Goal: Find specific page/section: Find specific page/section

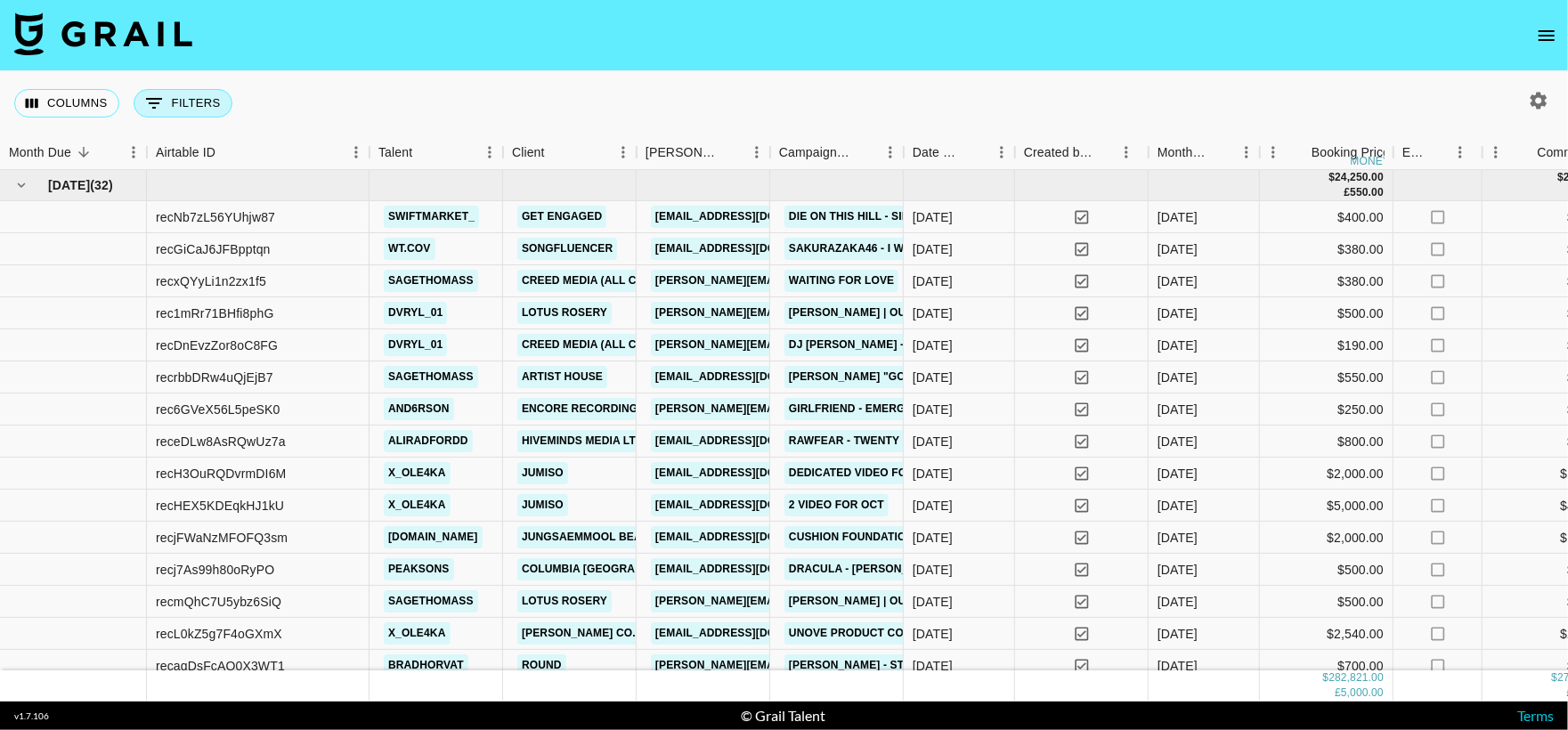
click at [208, 107] on button "0 Filters" at bounding box center [183, 103] width 99 height 28
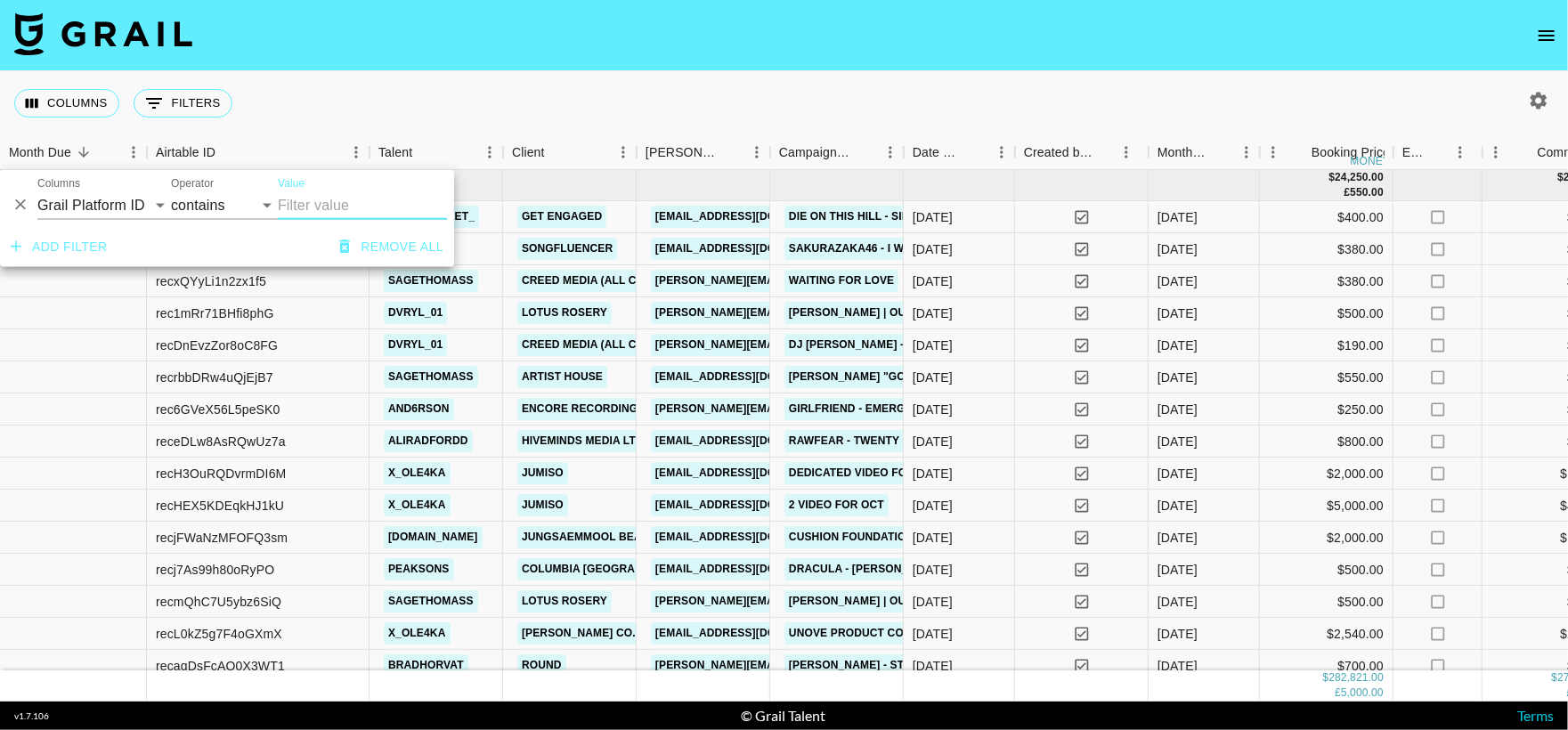
click at [317, 104] on div "Columns 0 Filters + Booking" at bounding box center [784, 104] width 1568 height 64
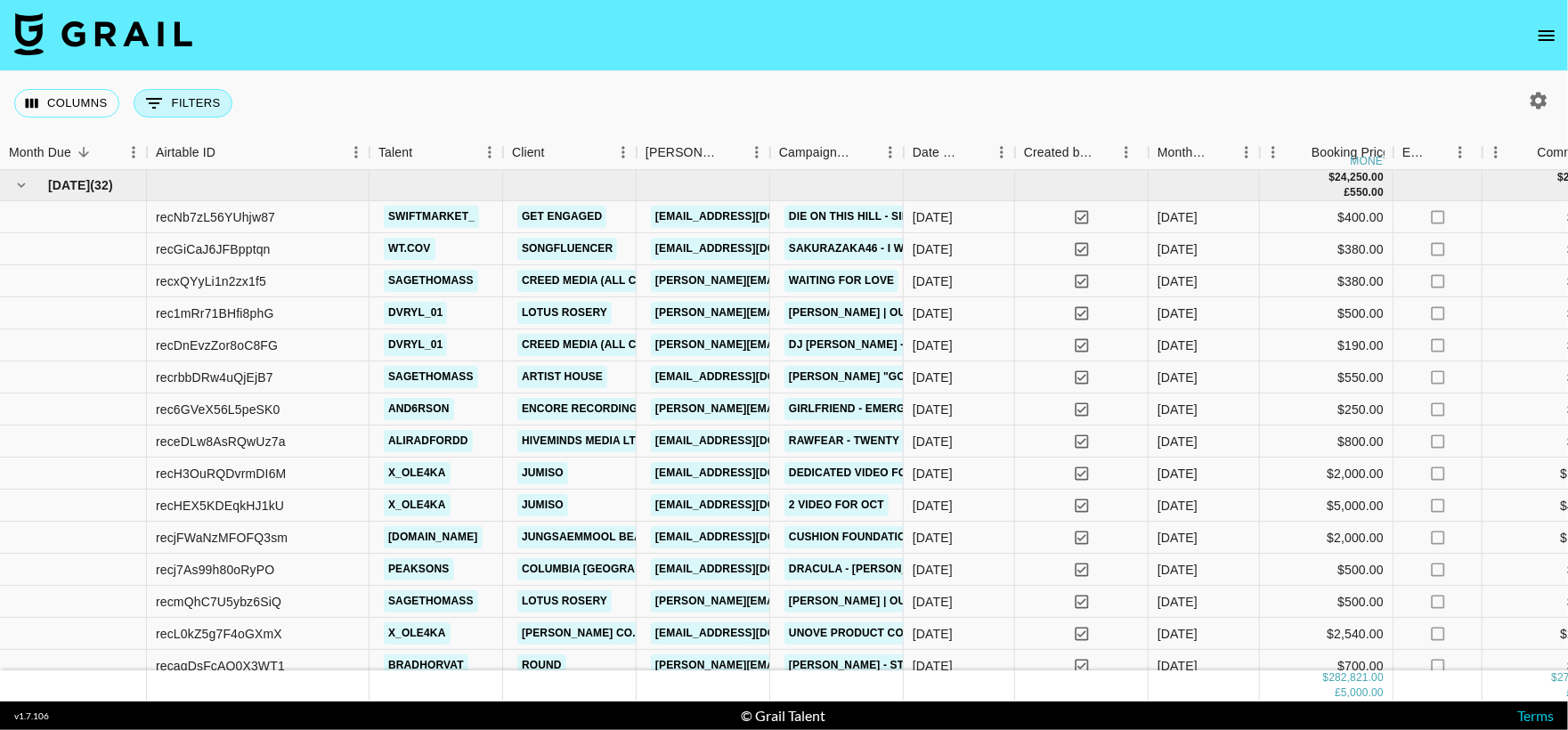
click at [161, 109] on icon "Show filters" at bounding box center [154, 103] width 21 height 21
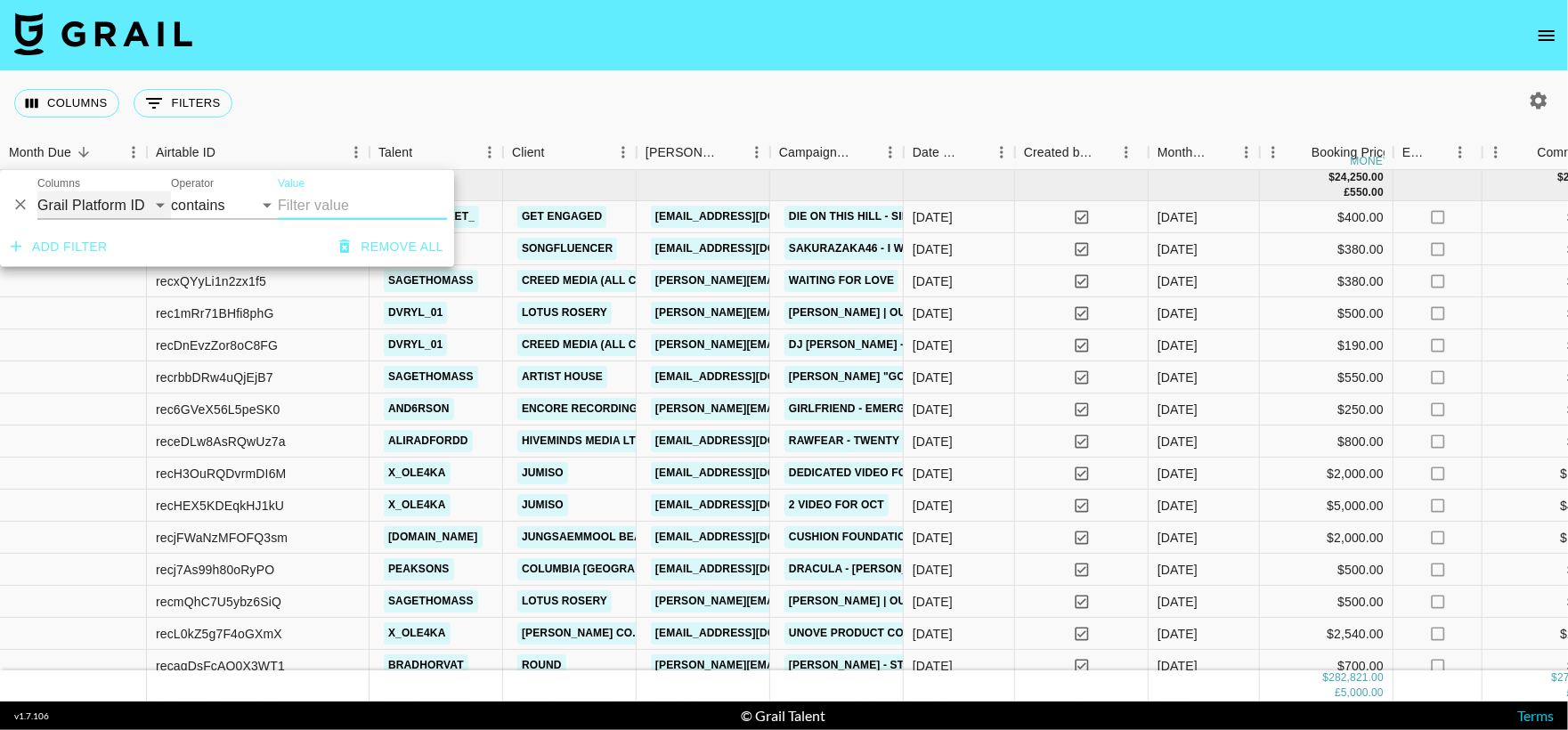
click at [61, 204] on select "Grail Platform ID Airtable ID Talent Manager Client [PERSON_NAME] Campaign (Typ…" at bounding box center [104, 205] width 134 height 28
select select "clientId"
click at [38, 191] on select "Grail Platform ID Airtable ID Talent Manager Client [PERSON_NAME] Campaign (Typ…" at bounding box center [104, 205] width 134 height 28
select select "is"
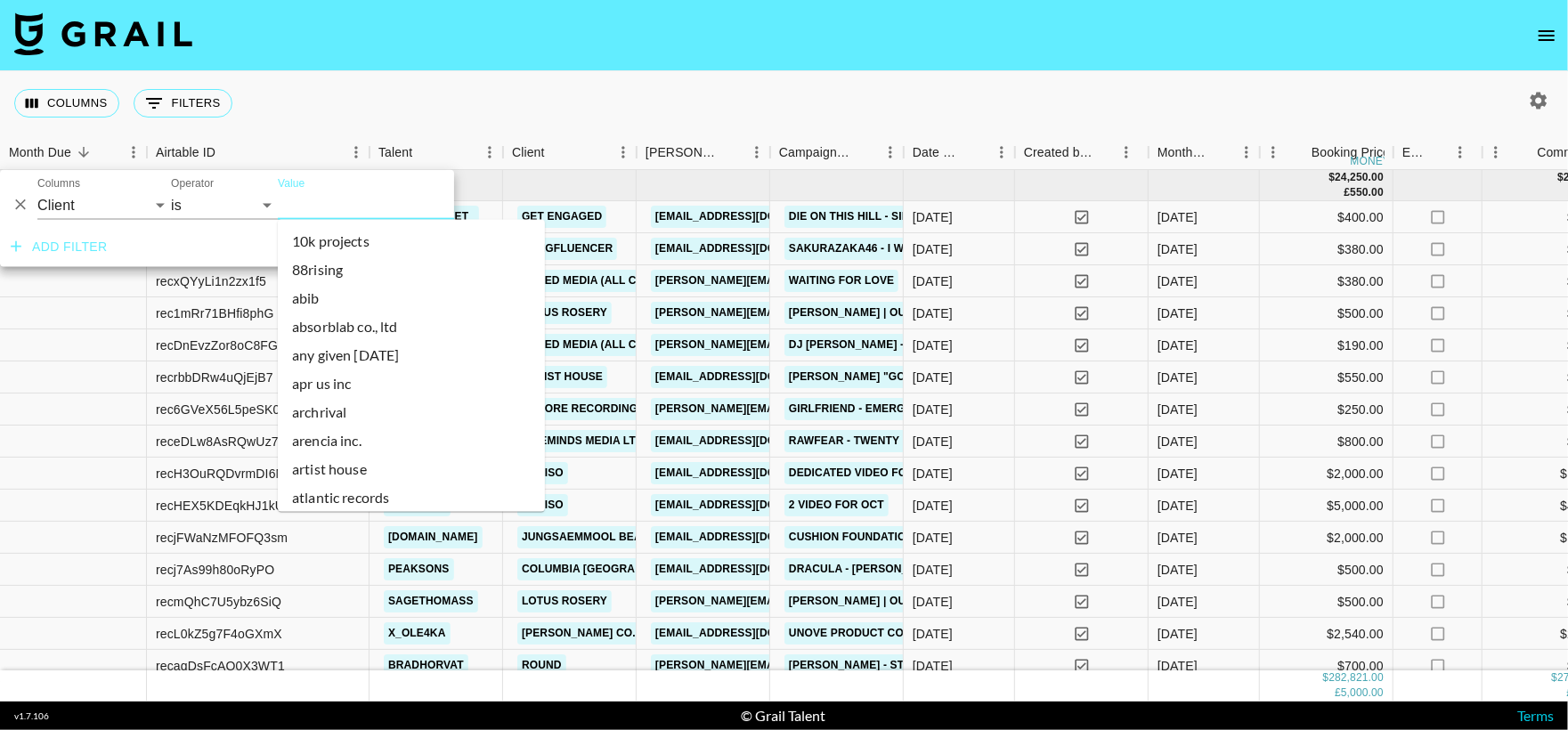
click at [293, 198] on input "Value" at bounding box center [397, 205] width 240 height 27
click at [307, 204] on input "Value" at bounding box center [397, 205] width 240 height 27
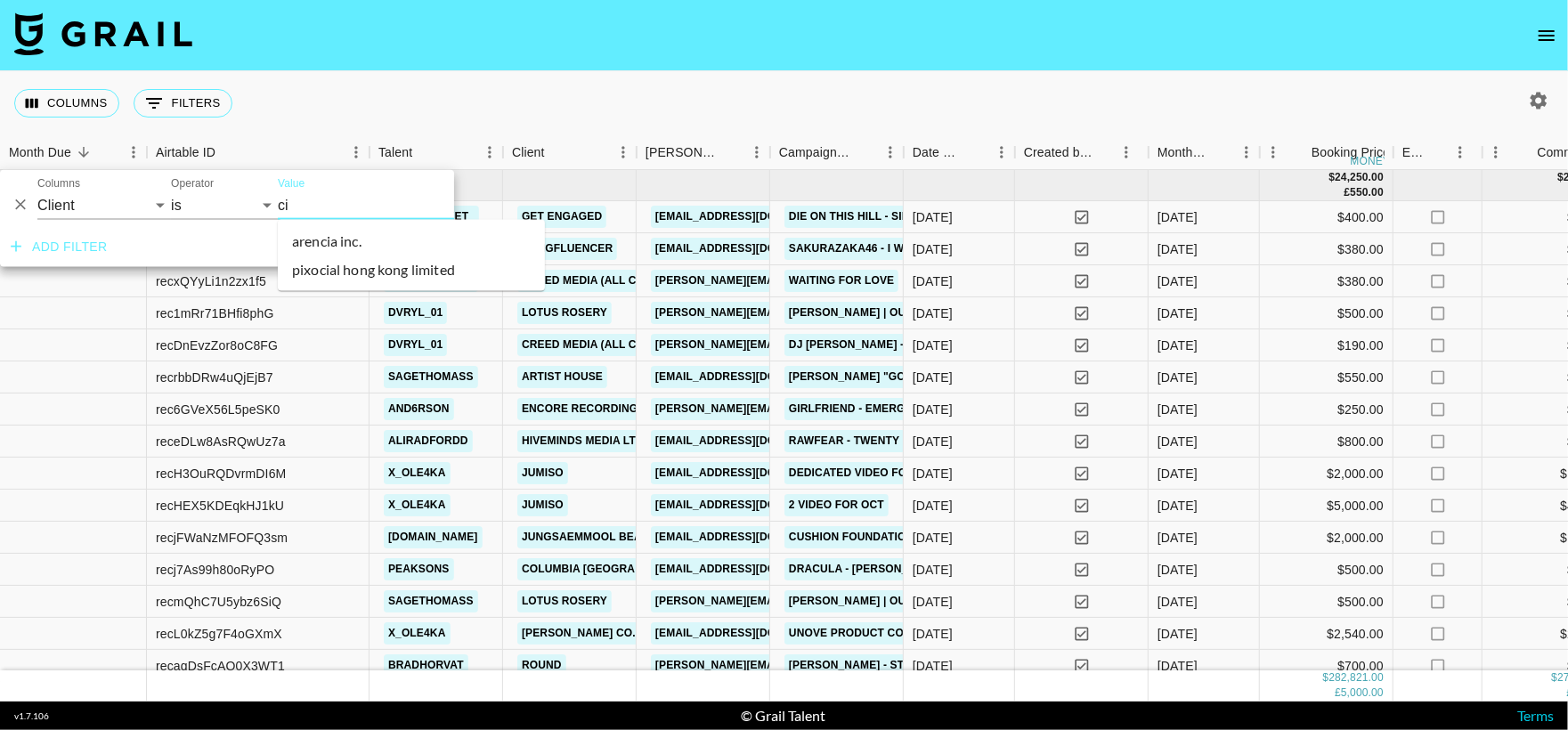
type input "c"
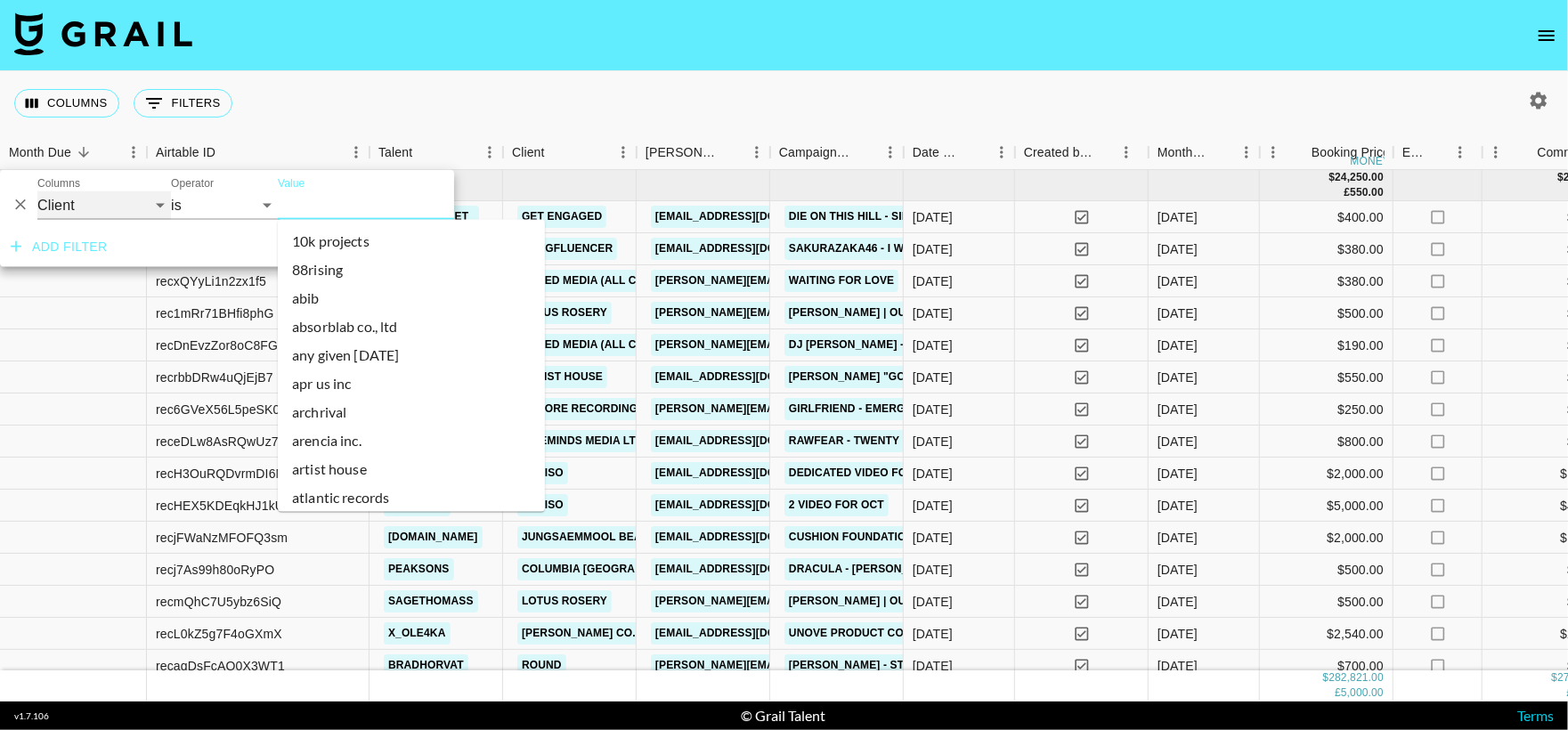
click at [96, 208] on select "Grail Platform ID Airtable ID Talent Manager Client [PERSON_NAME] Campaign (Typ…" at bounding box center [104, 205] width 134 height 28
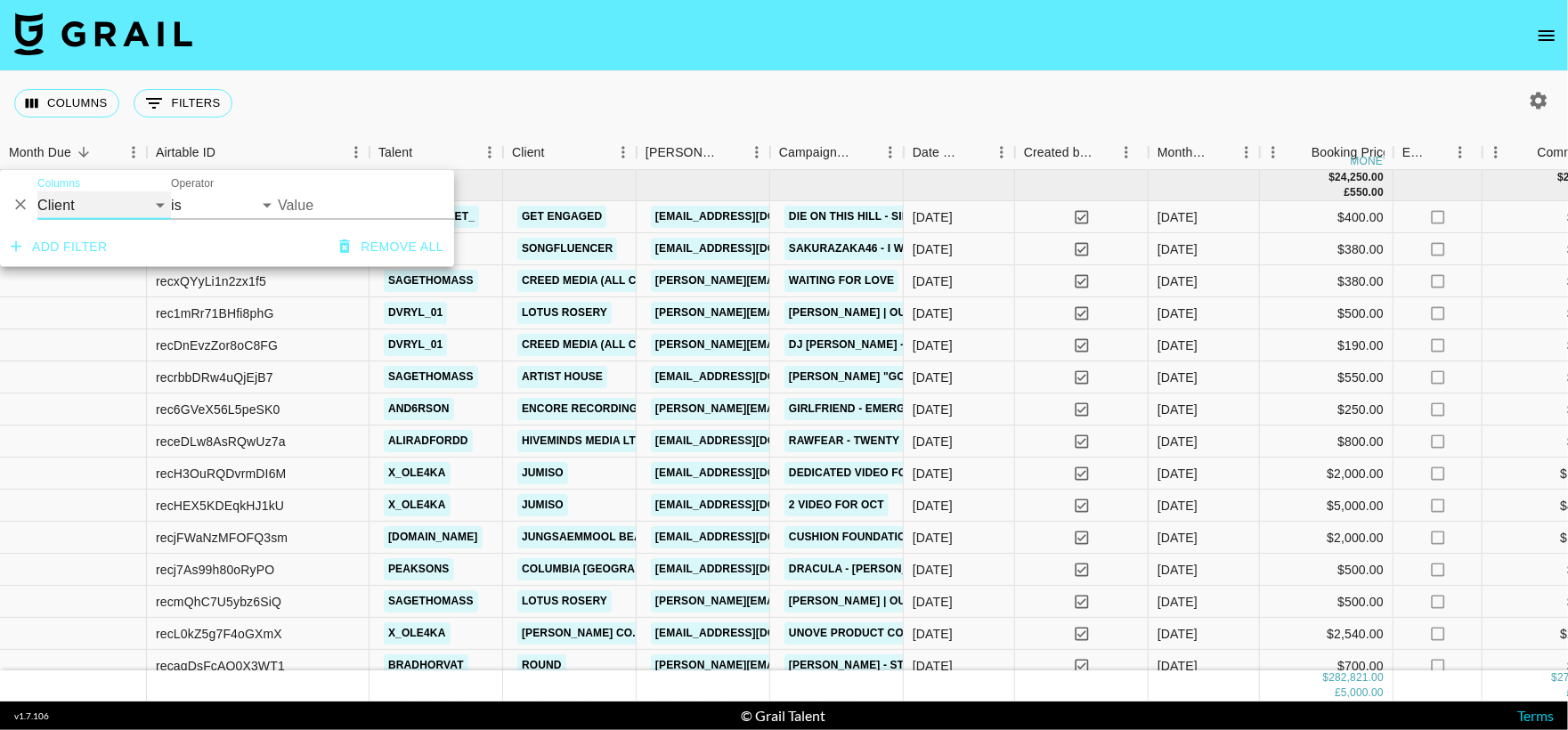
select select "talentName"
click at [38, 191] on select "Grail Platform ID Airtable ID Talent Manager Client [PERSON_NAME] Campaign (Typ…" at bounding box center [104, 205] width 134 height 28
select select "contains"
click at [304, 200] on input "Value" at bounding box center [362, 205] width 169 height 28
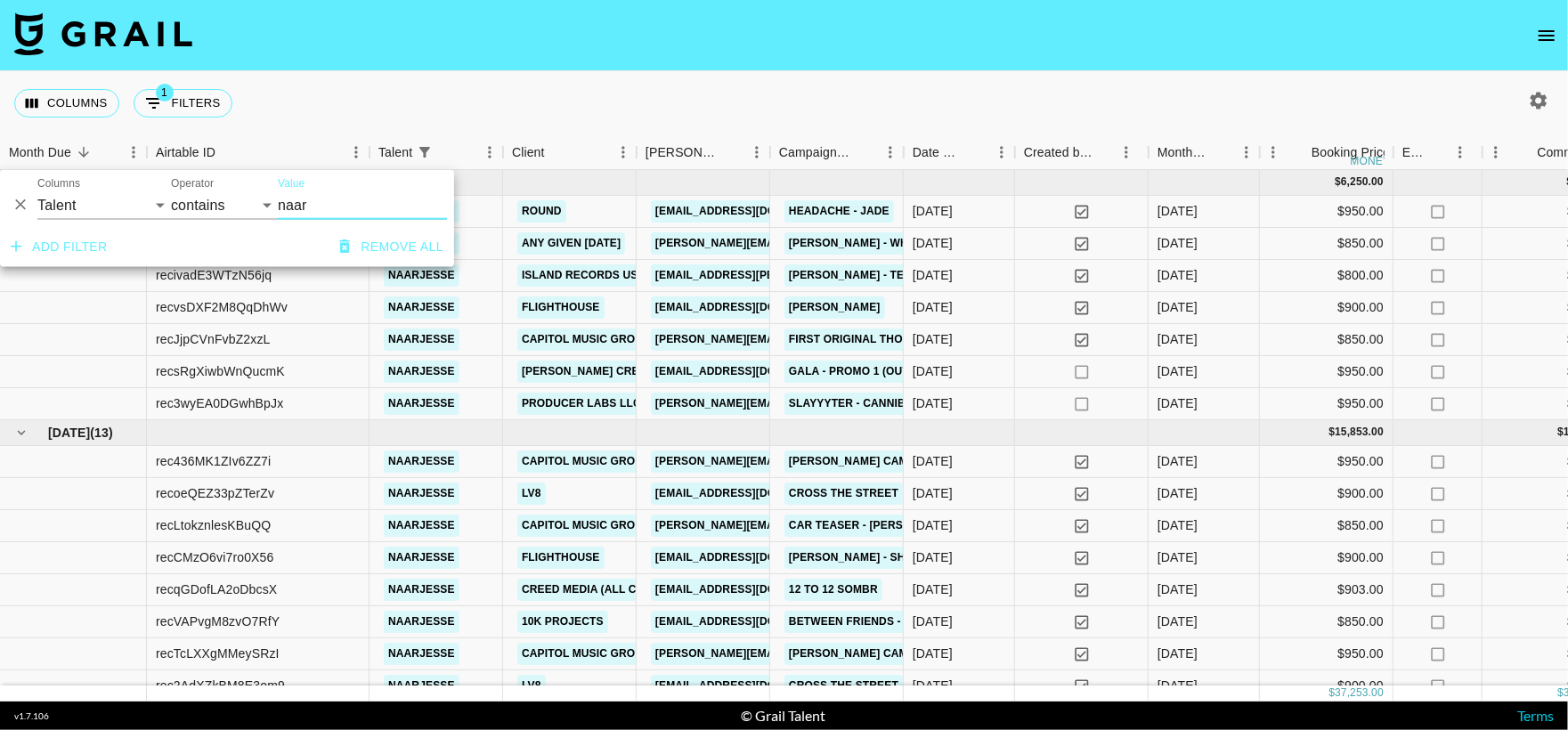
type input "naar"
click at [582, 111] on div "Columns 1 Filters + Booking" at bounding box center [784, 104] width 1568 height 64
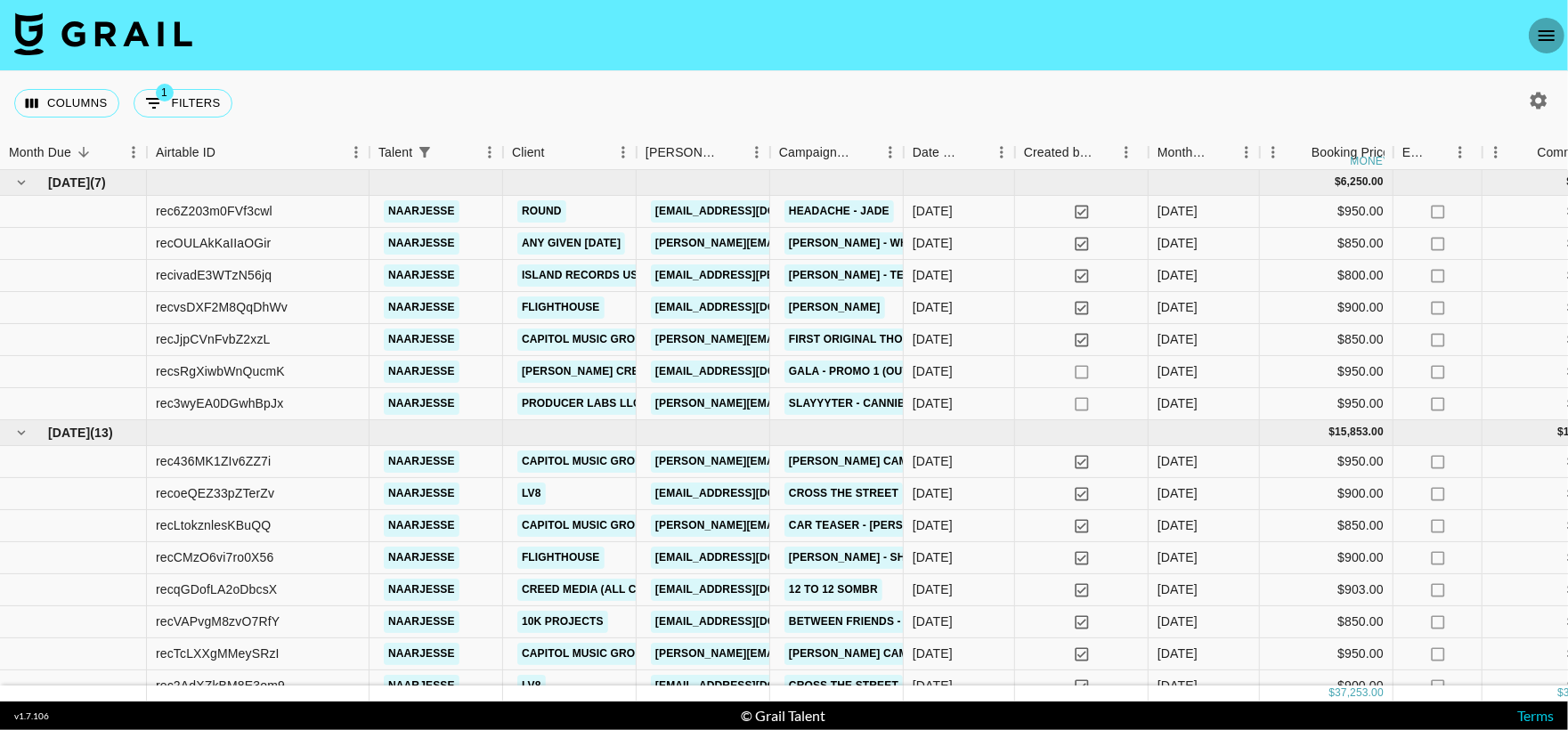
click at [1553, 44] on icon "open drawer" at bounding box center [1546, 35] width 21 height 21
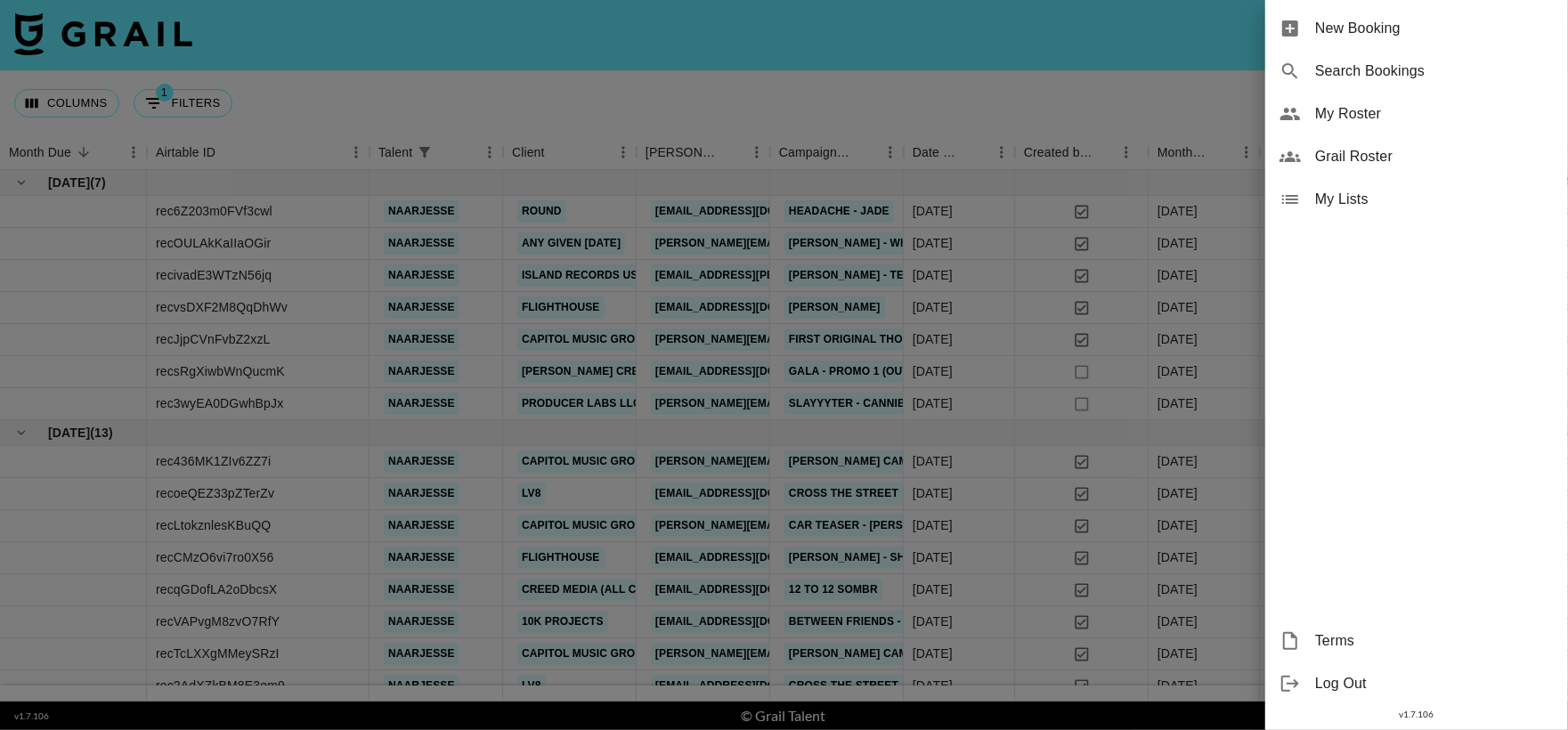
click at [1149, 108] on div at bounding box center [784, 365] width 1568 height 730
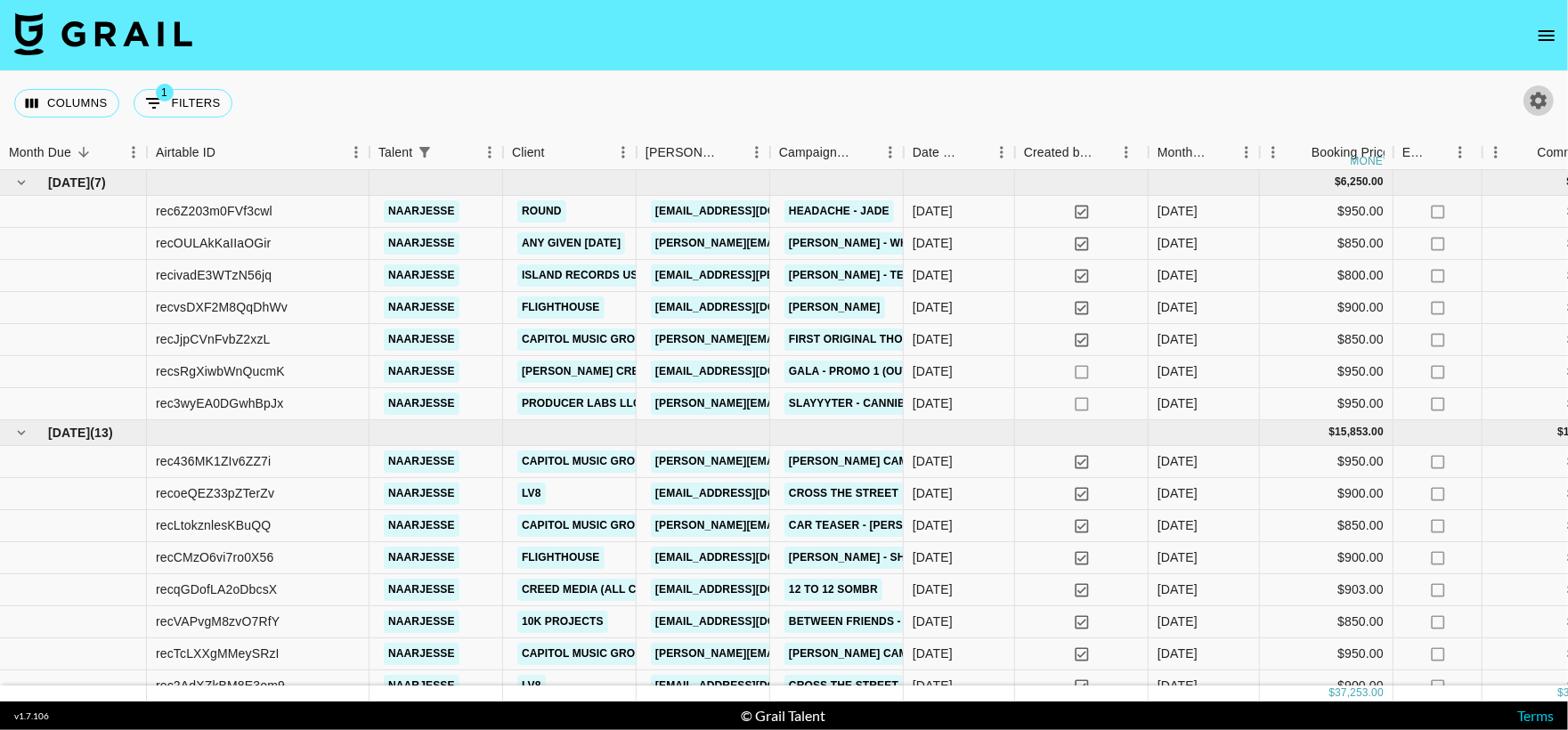
click at [1535, 93] on icon "button" at bounding box center [1538, 100] width 21 height 21
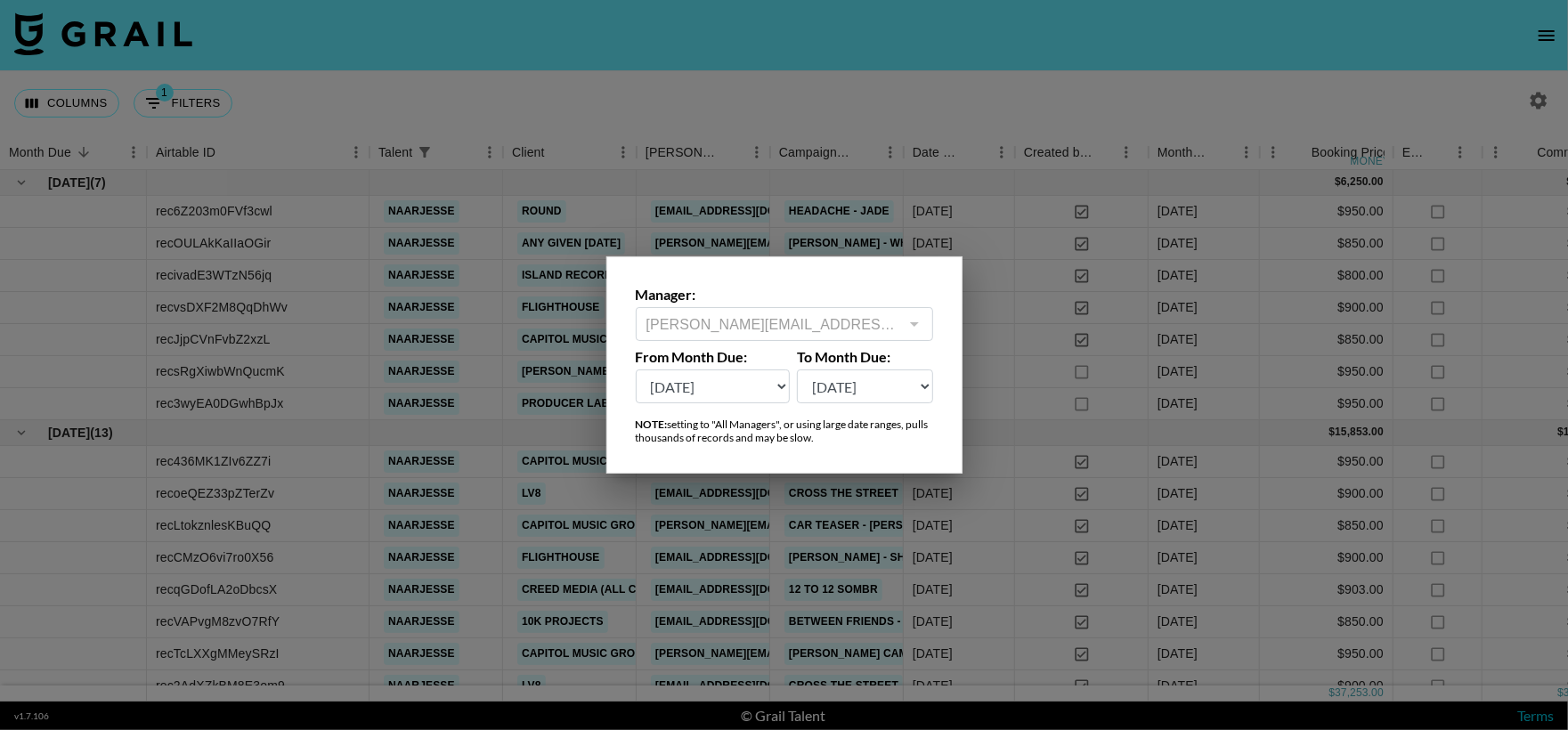
click at [746, 377] on select "[DATE] Sep '[DATE] [DATE] '[DATE] May '[DATE] Mar '[DATE] Jan '[DATE] Nov '[DAT…" at bounding box center [713, 386] width 155 height 34
select select "[DATE]"
click at [636, 369] on select "[DATE] Sep '[DATE] [DATE] '[DATE] May '[DATE] Mar '[DATE] Jan '[DATE] Nov '[DAT…" at bounding box center [713, 386] width 155 height 34
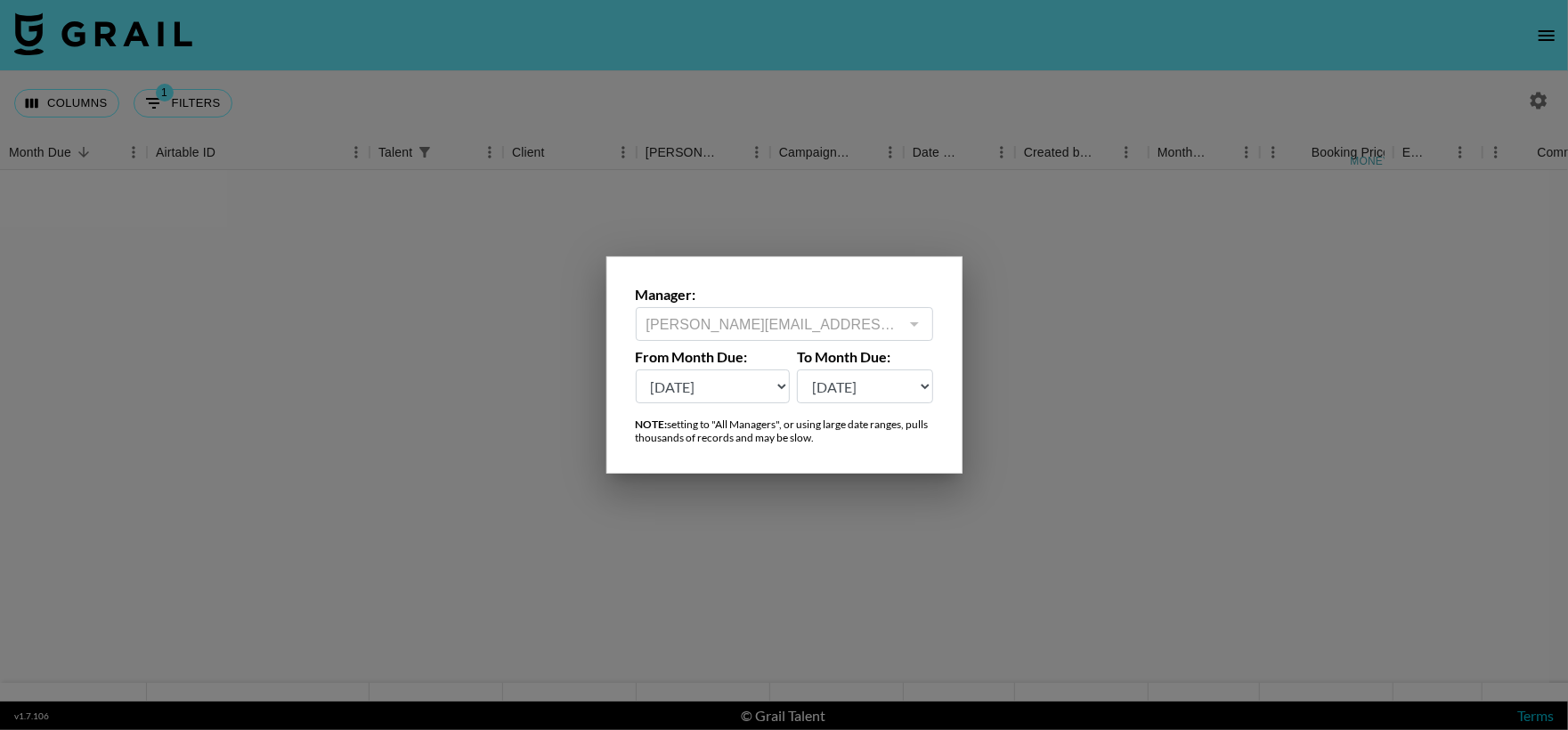
click at [1060, 332] on div at bounding box center [784, 365] width 1568 height 730
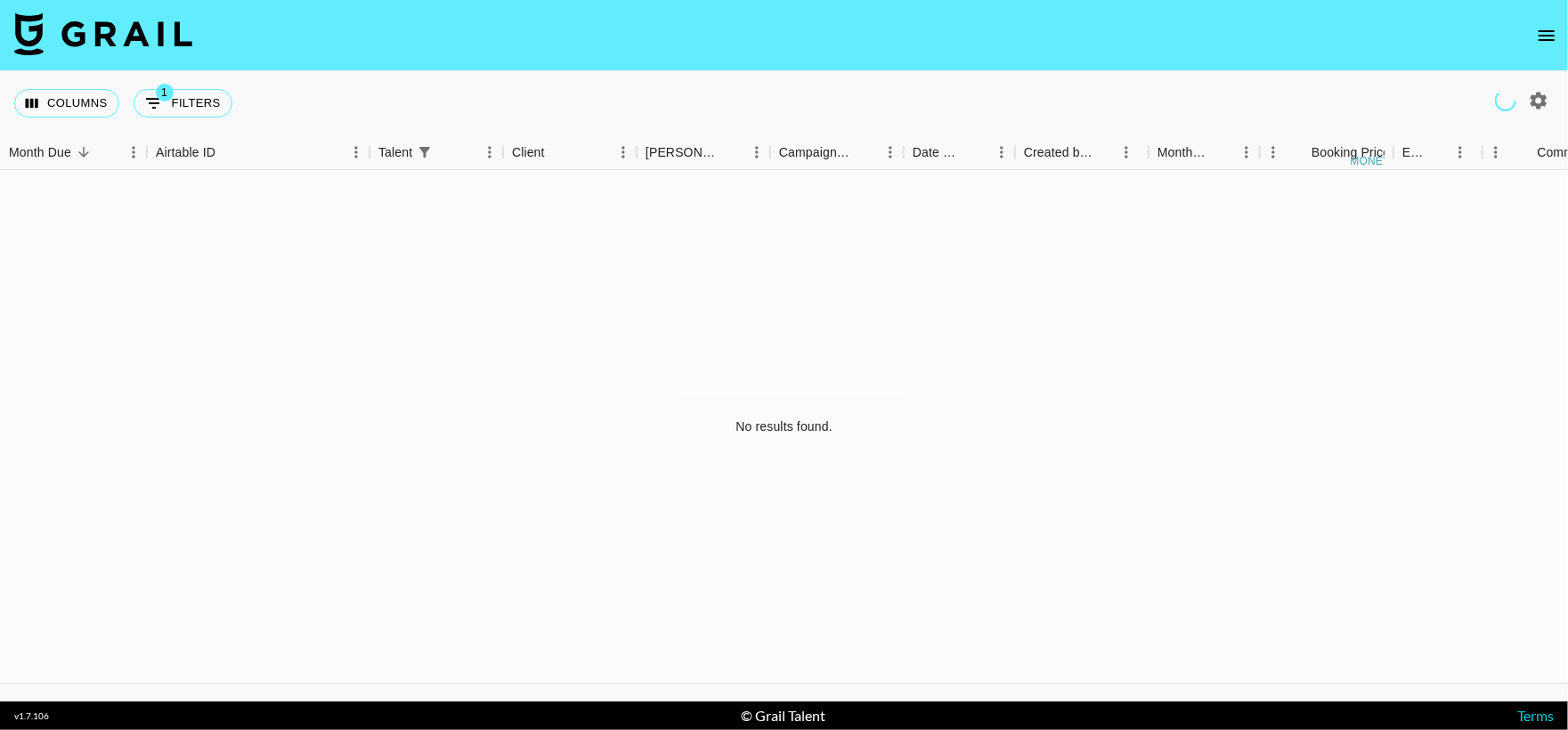
click at [735, 383] on div "No results found." at bounding box center [784, 427] width 1568 height 513
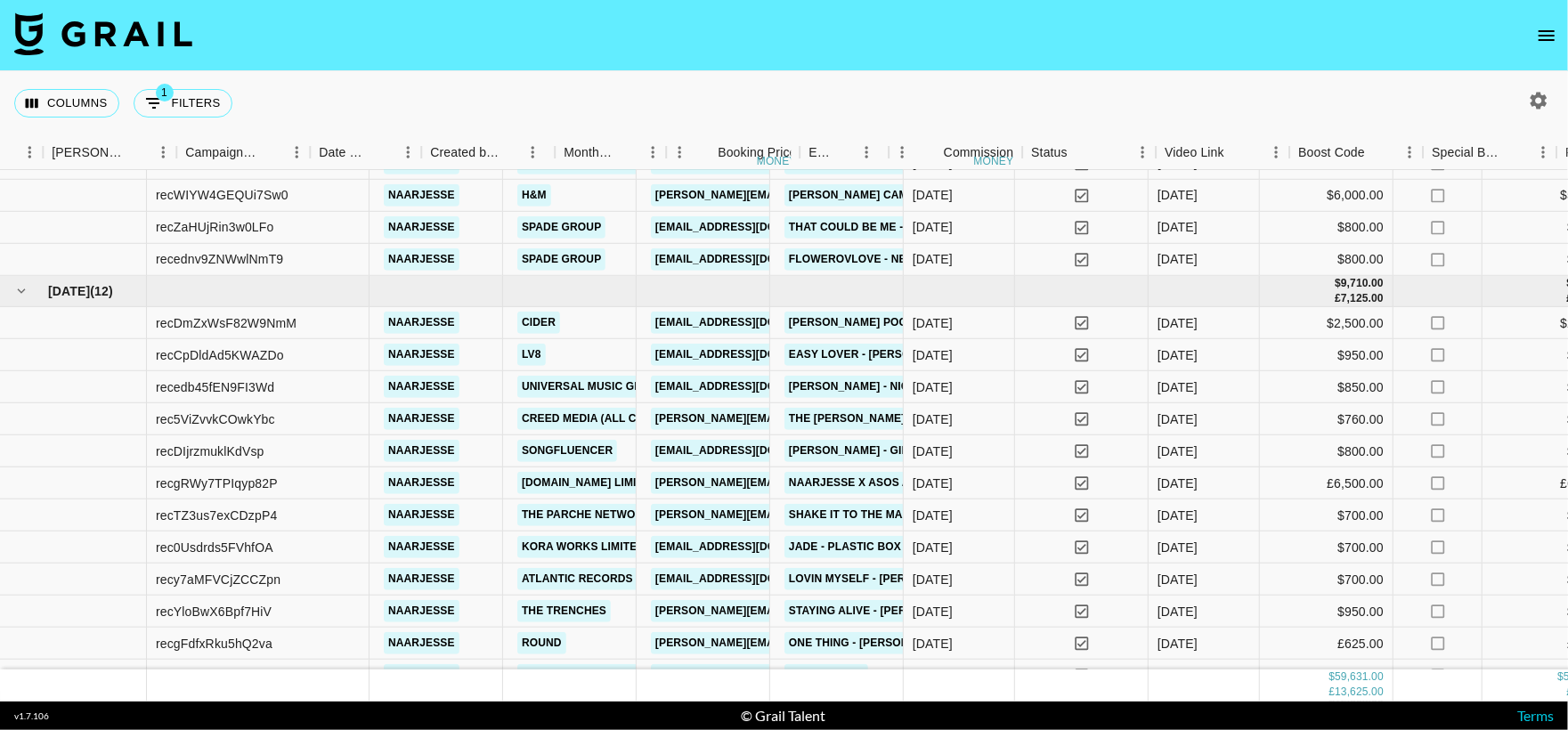
scroll to position [806, 1607]
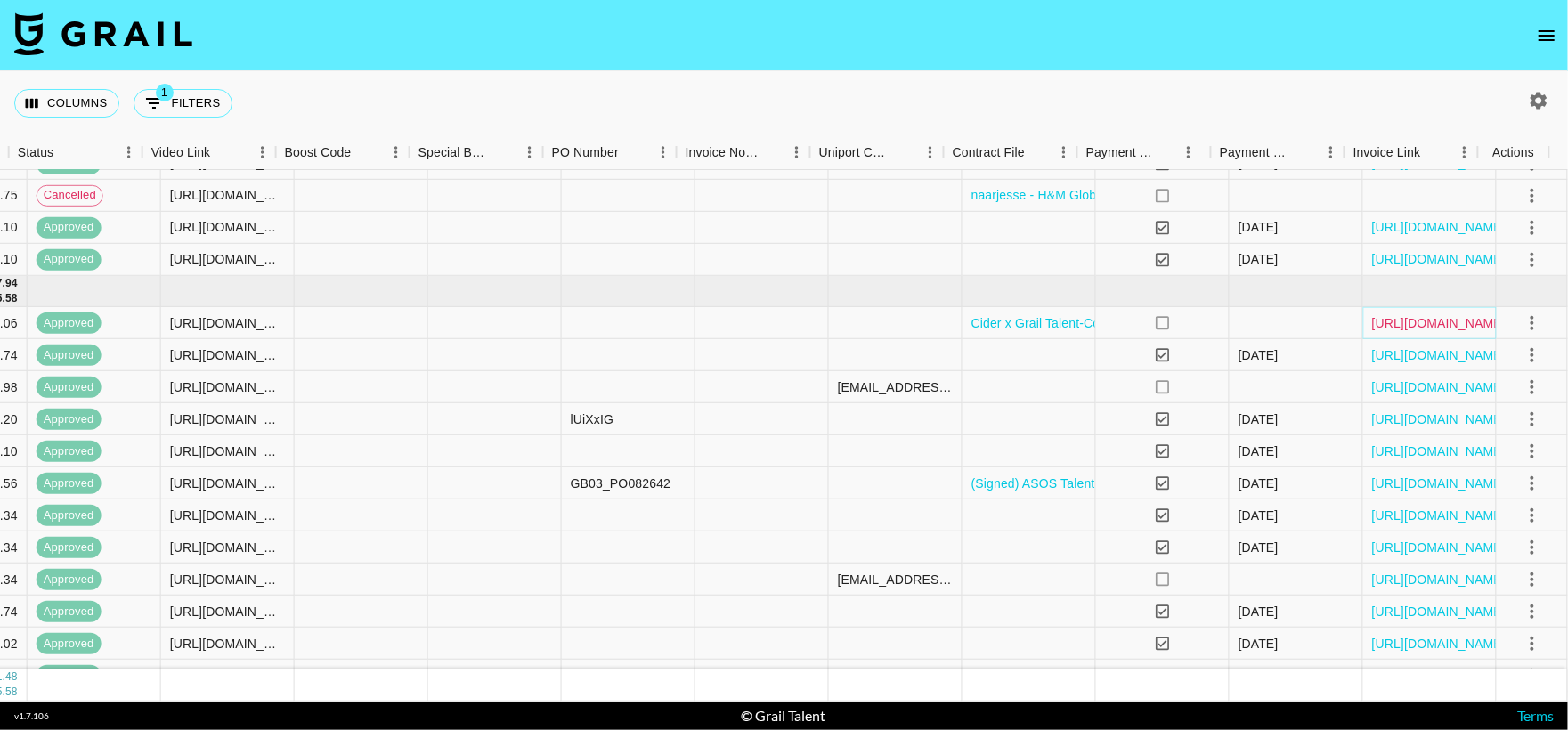
click at [1372, 318] on link "[URL][DOMAIN_NAME]" at bounding box center [1439, 322] width 135 height 17
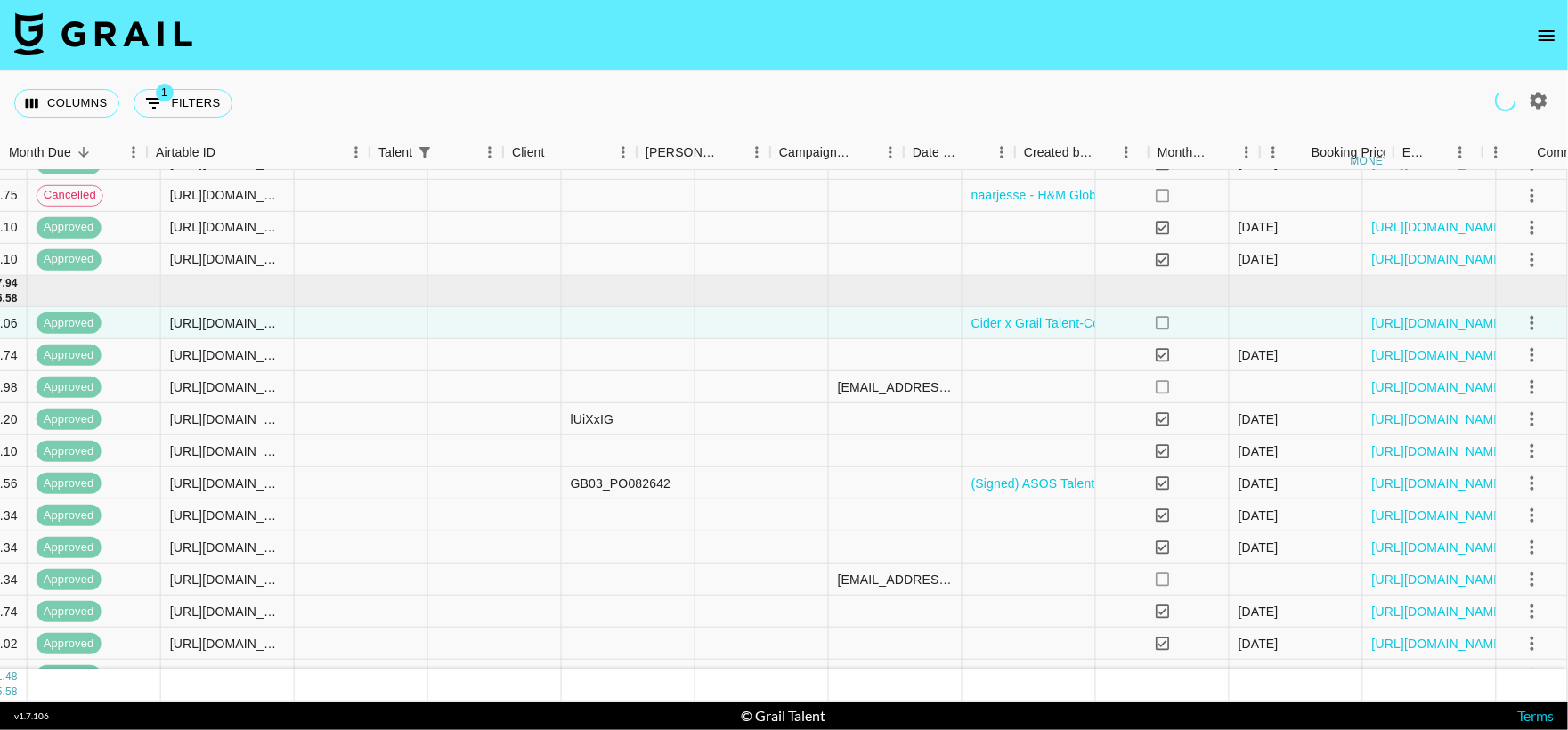
click at [1540, 101] on icon "button" at bounding box center [1538, 100] width 21 height 21
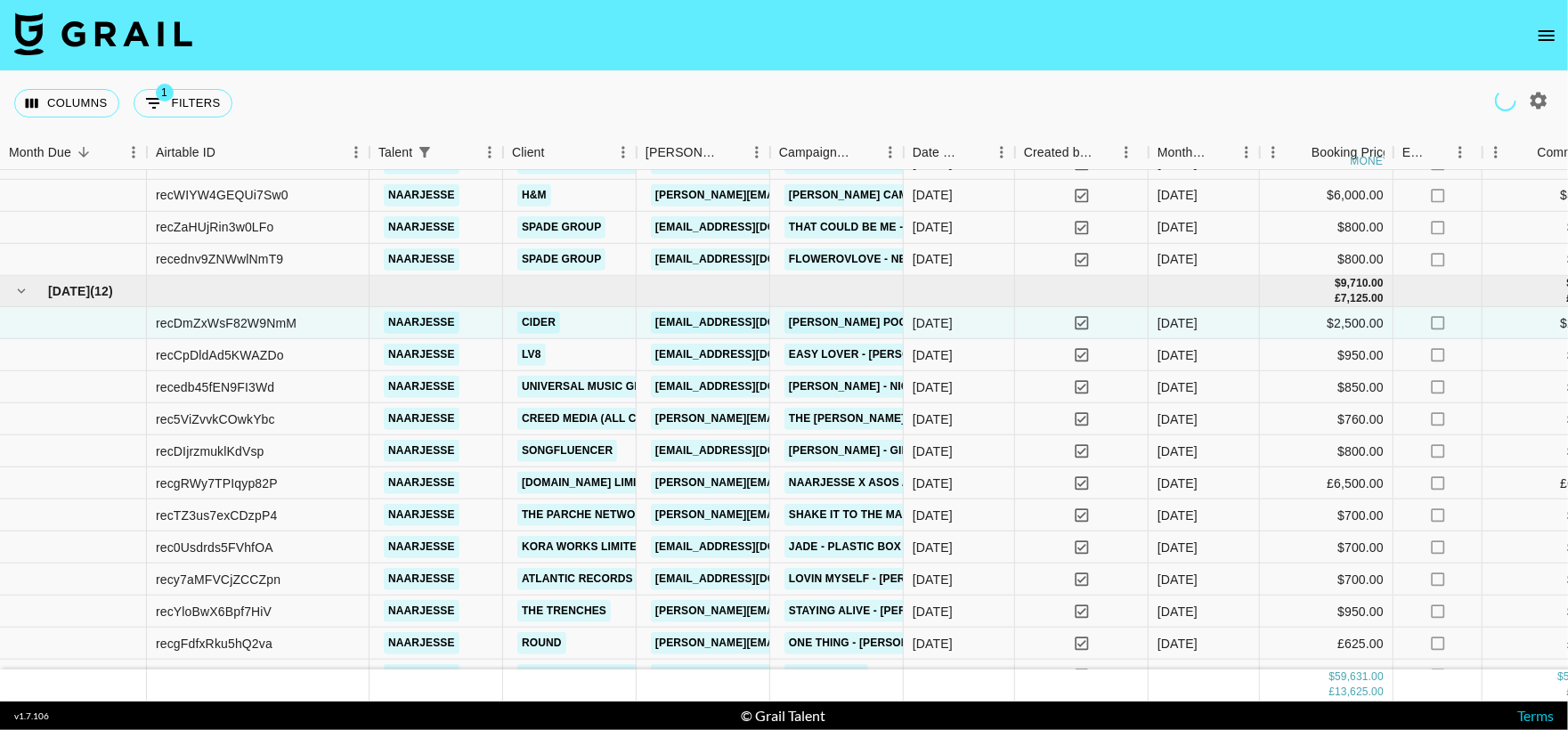
select select "[DATE]"
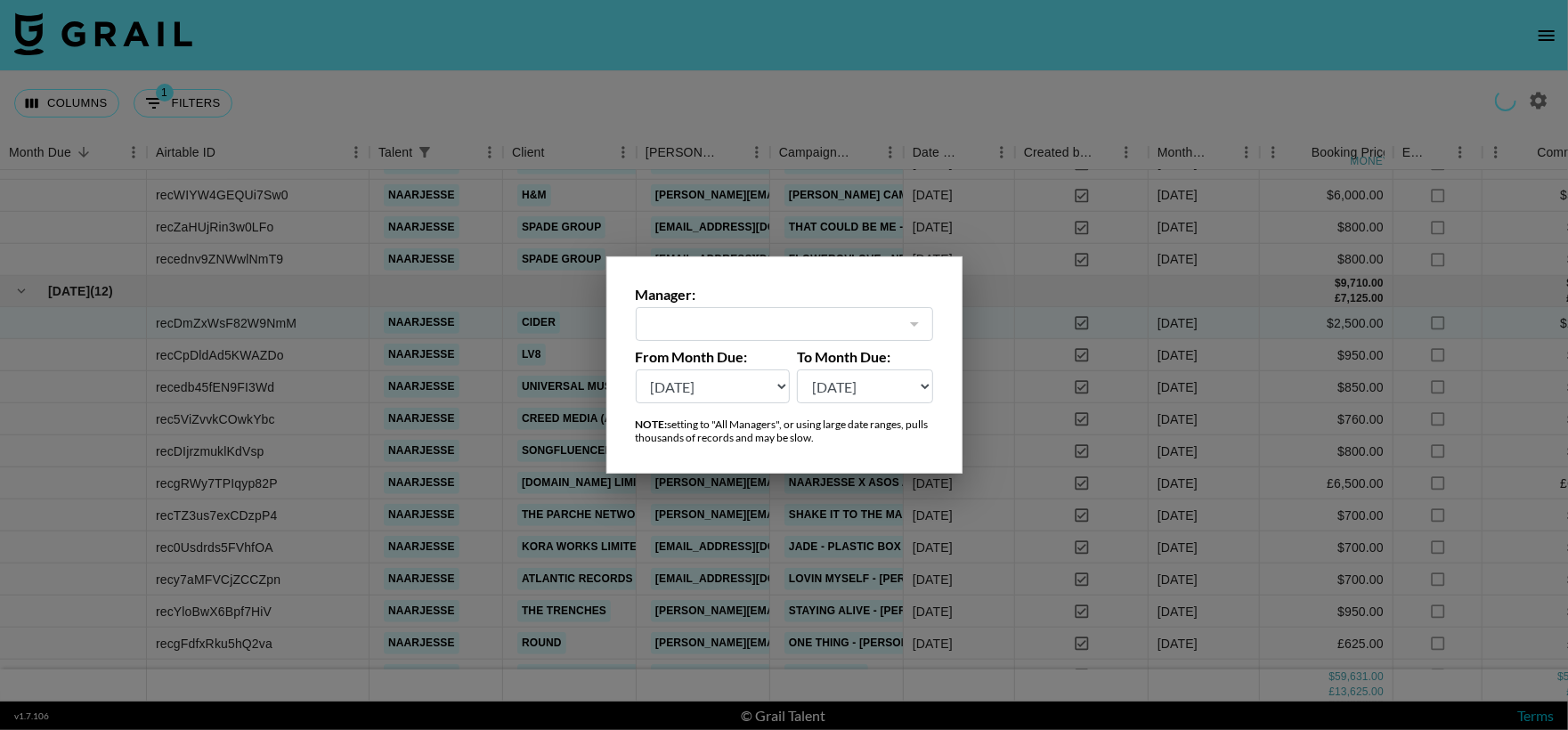
type input "[PERSON_NAME][EMAIL_ADDRESS][PERSON_NAME][PERSON_NAME][DOMAIN_NAME]"
click at [716, 385] on select "[DATE] Sep '[DATE] [DATE] '[DATE] May '[DATE] Mar '[DATE] Jan '[DATE] Nov '[DAT…" at bounding box center [713, 386] width 155 height 34
select select "[DATE]"
click at [636, 369] on select "[DATE] Sep '[DATE] [DATE] '[DATE] May '[DATE] Mar '[DATE] Jan '[DATE] Nov '[DAT…" at bounding box center [713, 386] width 155 height 34
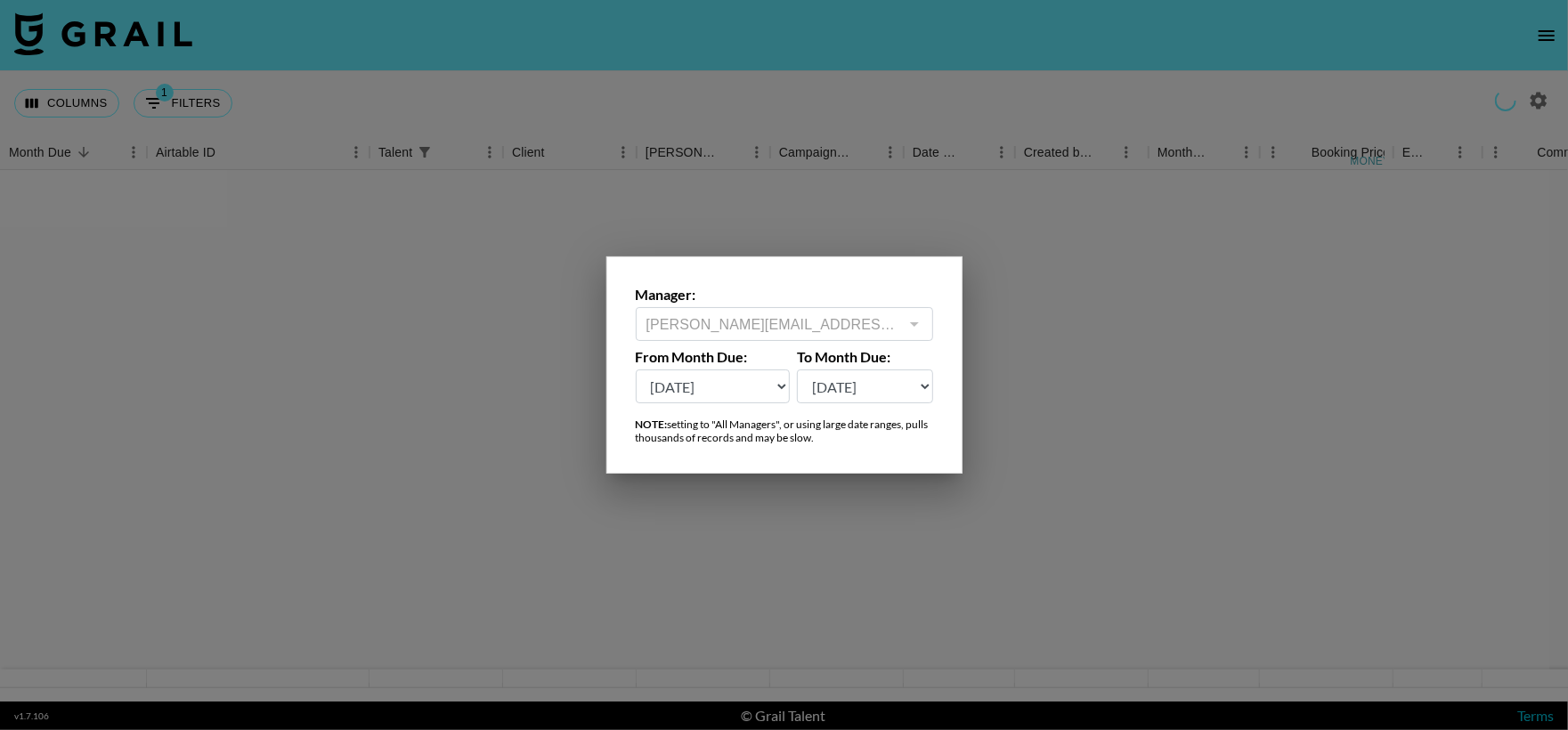
scroll to position [0, 0]
click at [543, 424] on div at bounding box center [784, 365] width 1568 height 730
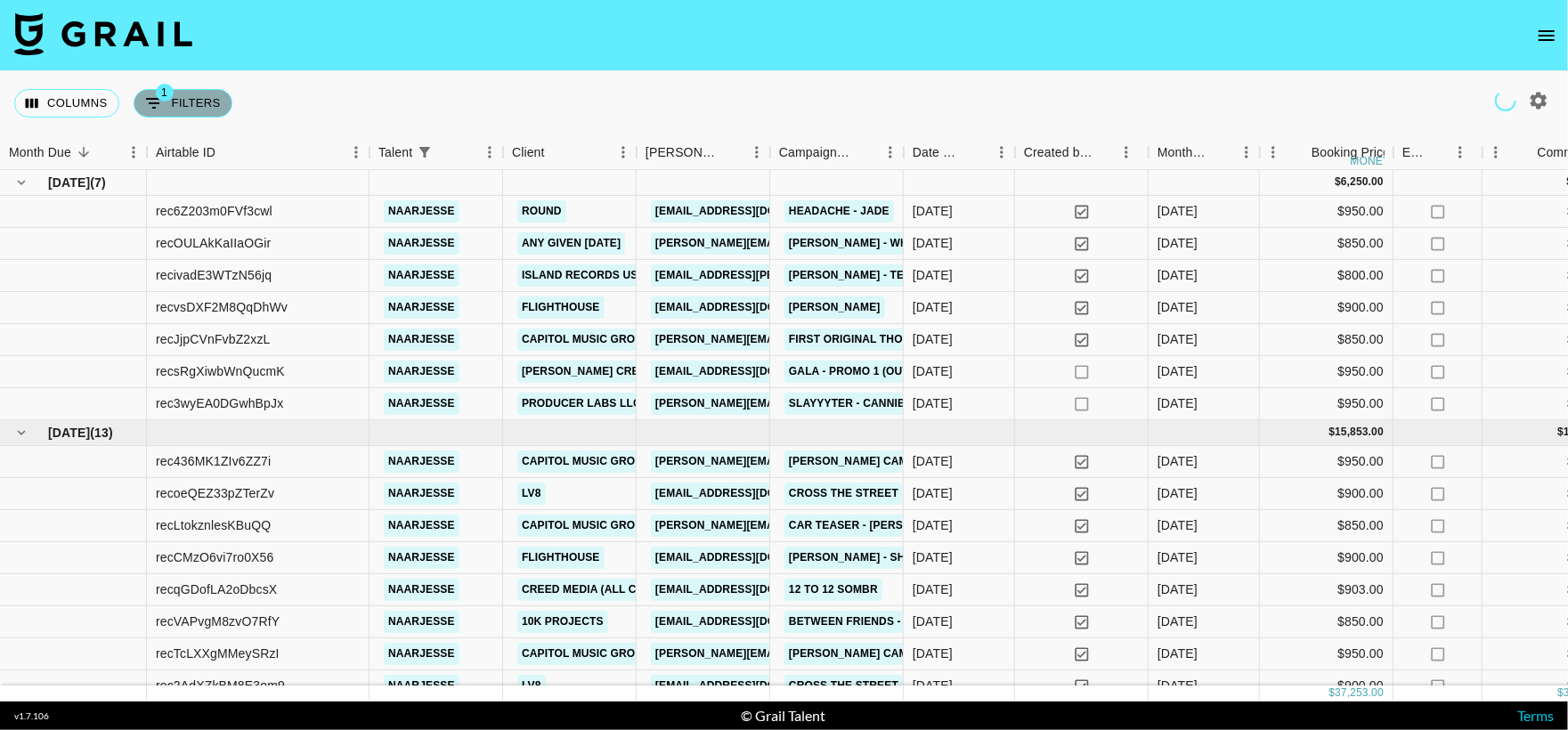
click at [175, 104] on button "1 Filters" at bounding box center [183, 103] width 99 height 28
select select "talentName"
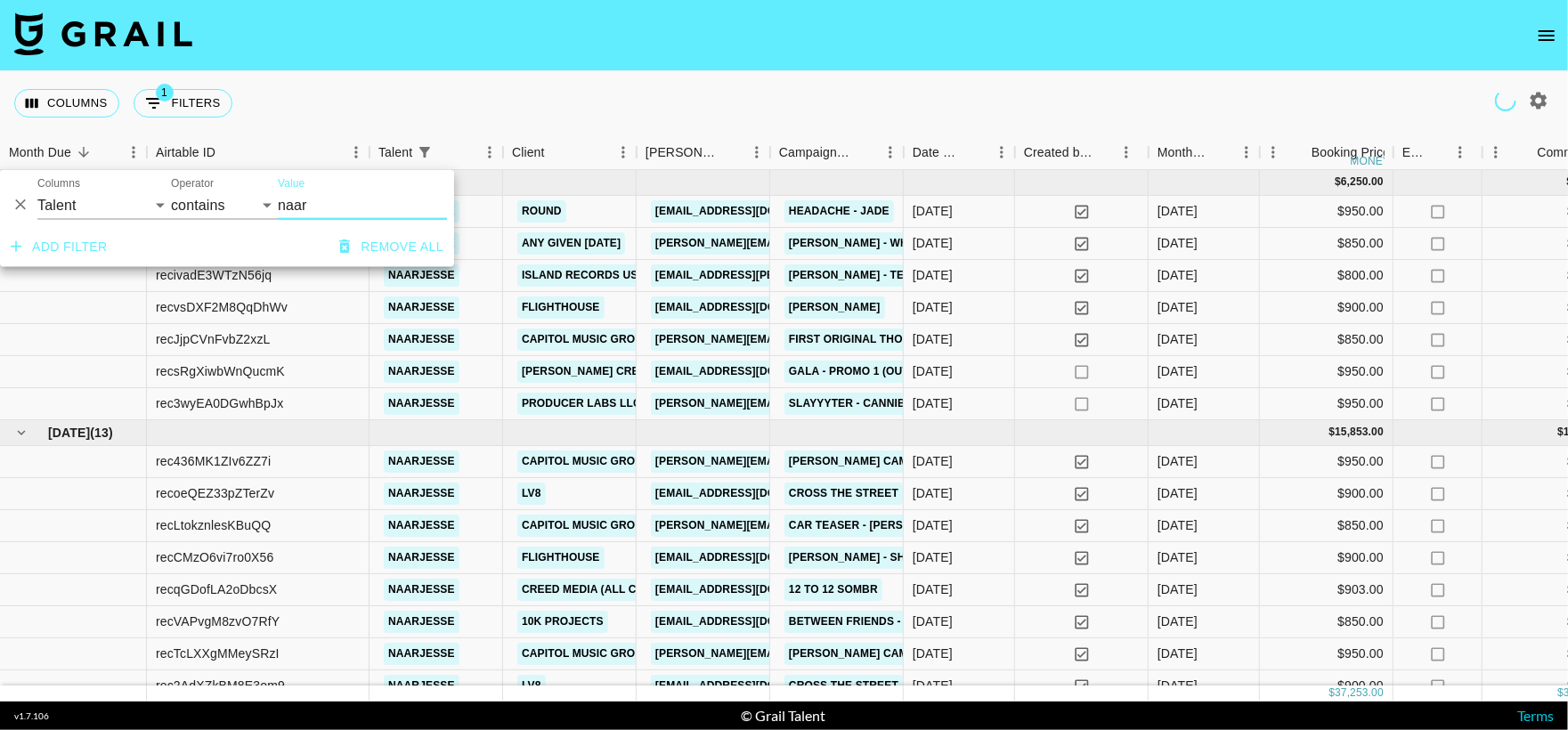
click at [353, 242] on icon "button" at bounding box center [344, 246] width 17 height 17
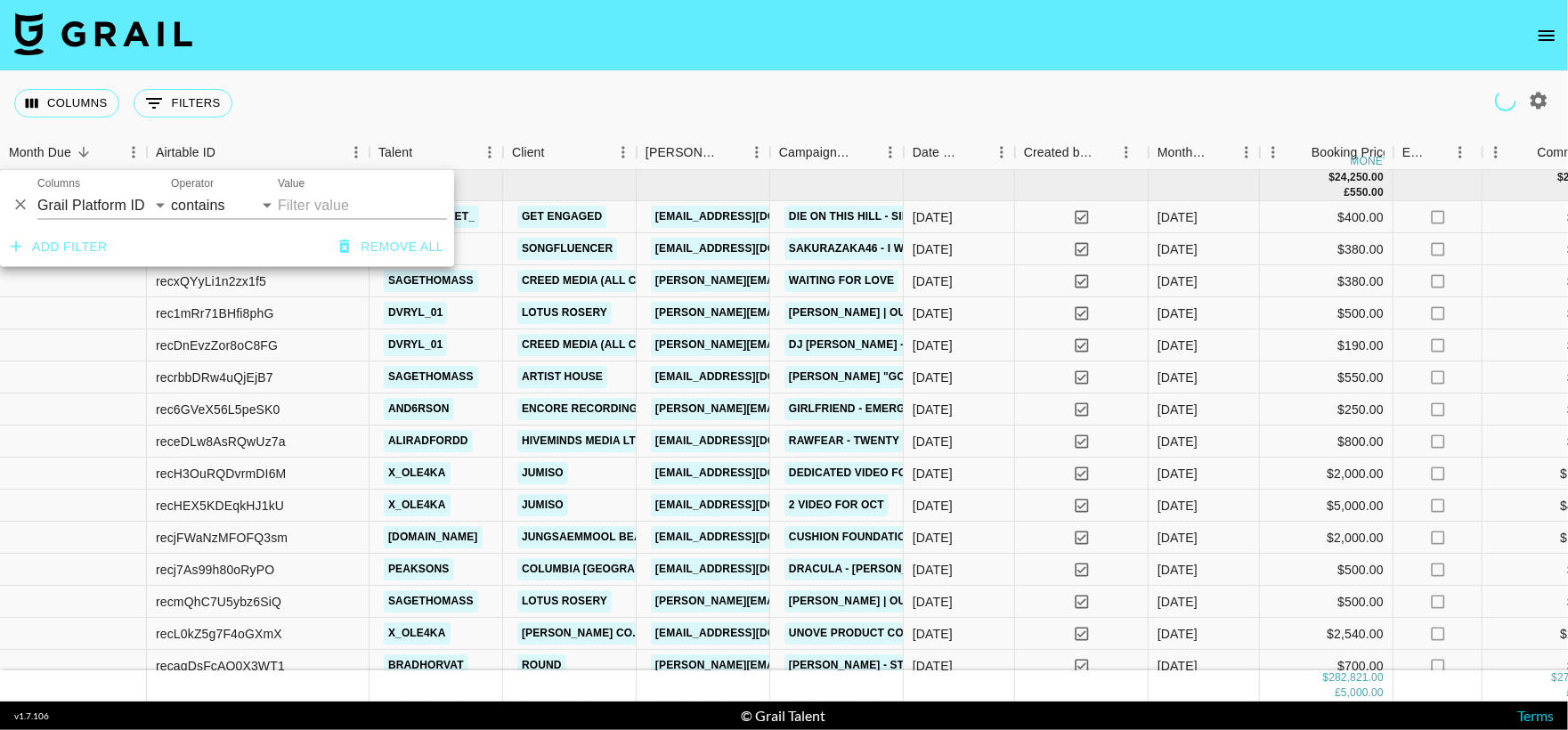
click at [543, 96] on div "Columns 0 Filters + Booking" at bounding box center [784, 104] width 1568 height 64
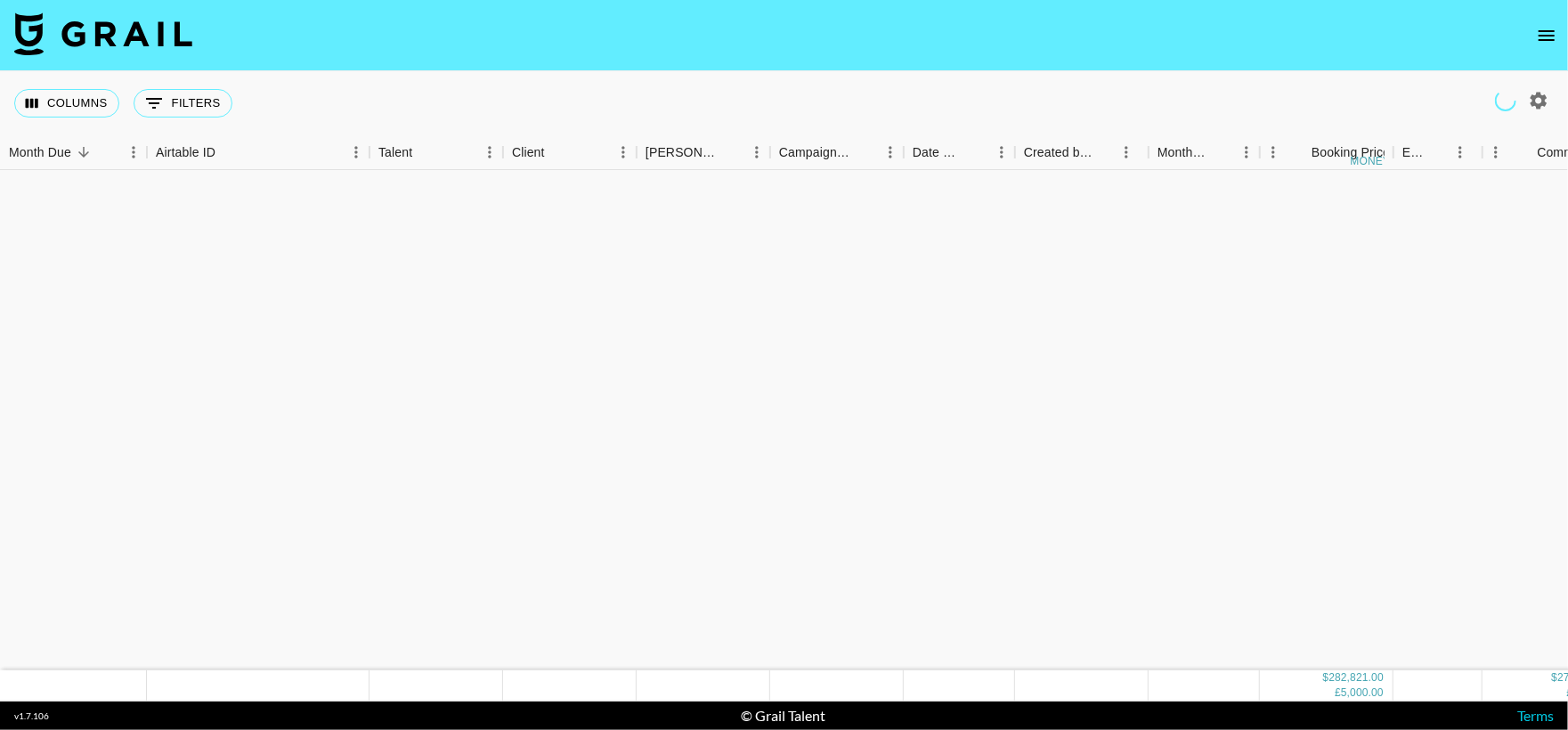
scroll to position [1918, 0]
